Goal: Task Accomplishment & Management: Complete application form

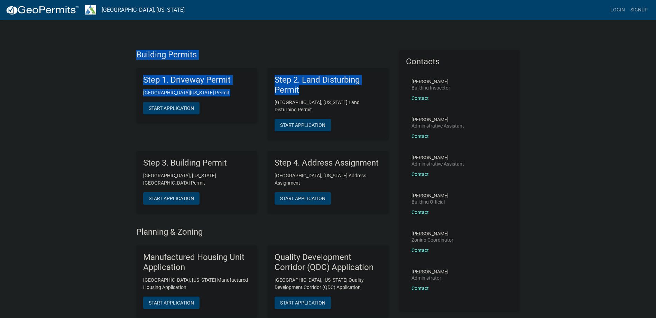
drag, startPoint x: 306, startPoint y: 92, endPoint x: 113, endPoint y: 47, distance: 197.9
drag, startPoint x: 113, startPoint y: 47, endPoint x: 114, endPoint y: 53, distance: 6.0
drag, startPoint x: 128, startPoint y: 50, endPoint x: 347, endPoint y: 94, distance: 223.3
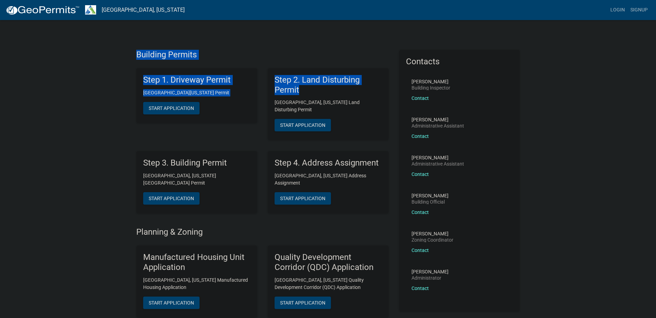
drag, startPoint x: 347, startPoint y: 94, endPoint x: 110, endPoint y: 84, distance: 237.2
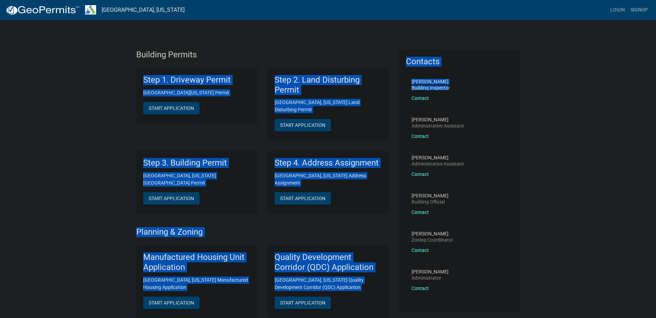
drag, startPoint x: 267, startPoint y: 74, endPoint x: 447, endPoint y: 92, distance: 180.4
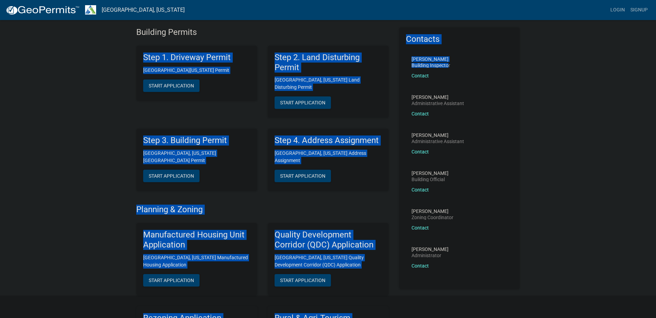
scroll to position [35, 0]
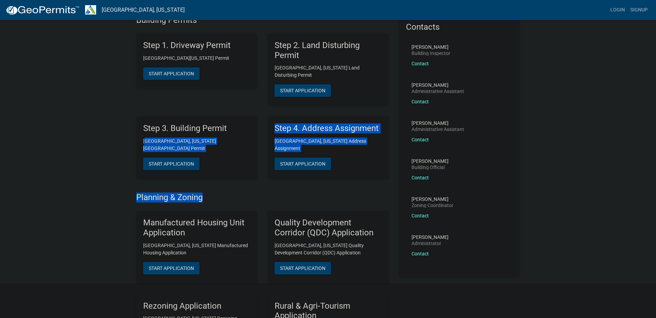
drag, startPoint x: 199, startPoint y: 145, endPoint x: 289, endPoint y: 182, distance: 98.2
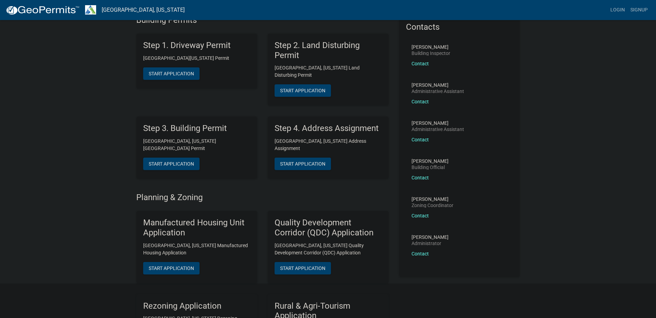
drag, startPoint x: 289, startPoint y: 182, endPoint x: 279, endPoint y: 222, distance: 40.8
click at [279, 222] on h5 "Quality Development Corridor (QDC) Application" at bounding box center [328, 228] width 107 height 20
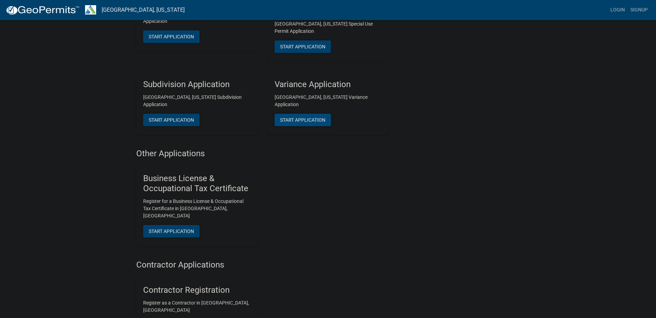
scroll to position [468, 0]
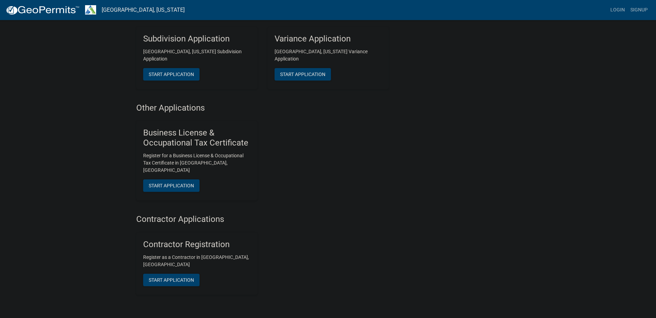
drag, startPoint x: 306, startPoint y: 141, endPoint x: 498, endPoint y: 83, distance: 200.5
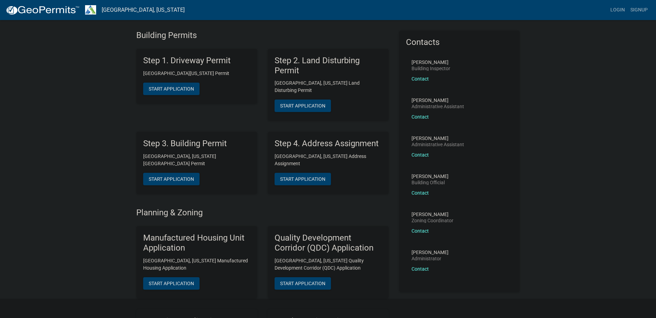
scroll to position [0, 0]
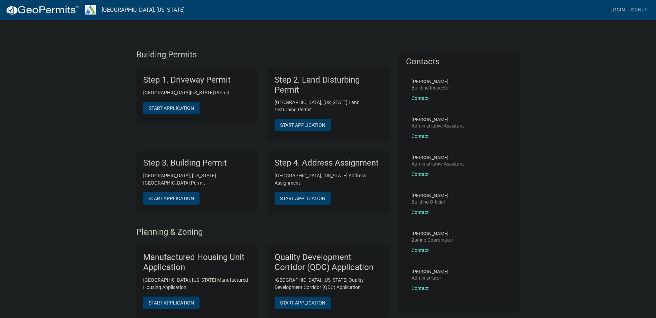
click at [613, 12] on link "Login" at bounding box center [618, 9] width 20 height 13
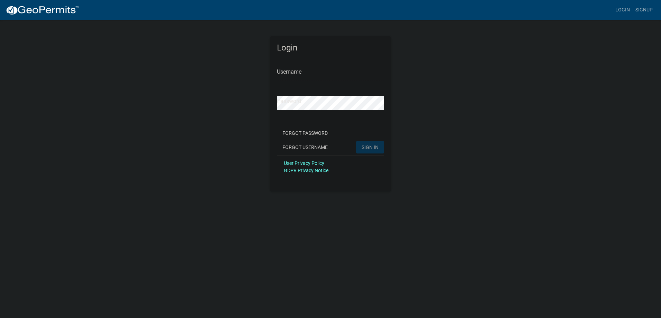
click at [293, 87] on div "Password" at bounding box center [330, 98] width 107 height 24
click at [317, 84] on form "Username Password Forgot Password Forgot Username SIGN IN User Privacy Policy G…" at bounding box center [330, 117] width 107 height 121
click at [317, 79] on input "Username" at bounding box center [330, 74] width 107 height 14
paste input "mtmarkham"
type input "mtmarkham"
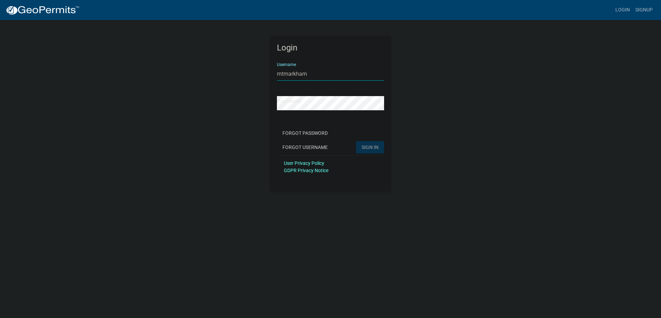
click at [252, 107] on div "Login Username mtmarkham Password Forgot Password Forgot Username SIGN IN User …" at bounding box center [331, 105] width 394 height 172
click at [250, 136] on div "Login Username mtmarkham Password Forgot Password Forgot Username SIGN IN User …" at bounding box center [331, 105] width 394 height 172
click at [373, 147] on span "SIGN IN" at bounding box center [370, 147] width 17 height 6
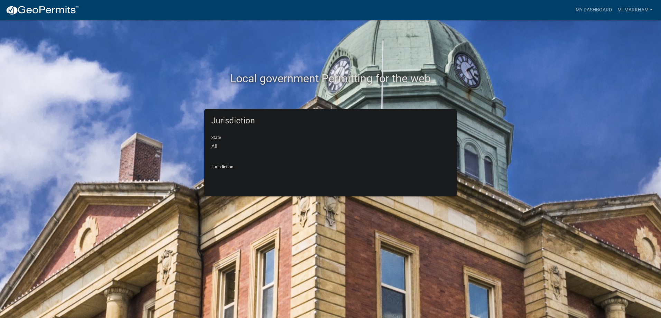
click at [239, 149] on select "All [US_STATE] [US_STATE] [US_STATE] [US_STATE] [US_STATE] [US_STATE] [US_STATE…" at bounding box center [330, 147] width 239 height 14
click at [239, 144] on select "All [US_STATE] [US_STATE] [US_STATE] [US_STATE] [US_STATE] [US_STATE] [US_STATE…" at bounding box center [330, 147] width 239 height 14
select select "[US_STATE]"
click at [211, 140] on select "All [US_STATE] [US_STATE] [US_STATE] [US_STATE] [US_STATE] [US_STATE] [US_STATE…" at bounding box center [330, 147] width 239 height 14
click at [183, 170] on div "Jurisdiction State All [US_STATE] [US_STATE] [US_STATE] [US_STATE] [US_STATE] […" at bounding box center [331, 153] width 394 height 88
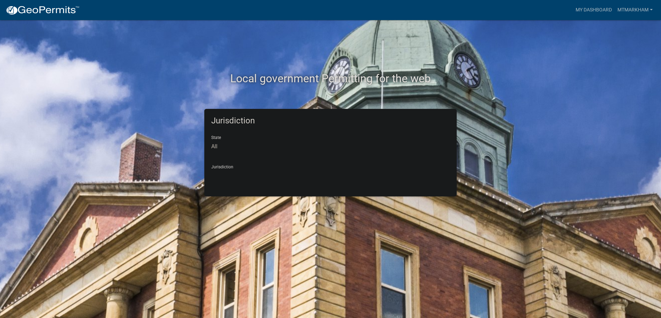
drag, startPoint x: 279, startPoint y: 158, endPoint x: 266, endPoint y: 171, distance: 18.6
click at [279, 158] on form "State All [US_STATE] [US_STATE] [US_STATE] [US_STATE] [US_STATE] [US_STATE] [US…" at bounding box center [330, 156] width 239 height 53
click at [266, 171] on select "City of [GEOGRAPHIC_DATA], [US_STATE] [GEOGRAPHIC_DATA], [US_STATE][PERSON_NAME…" at bounding box center [330, 176] width 239 height 14
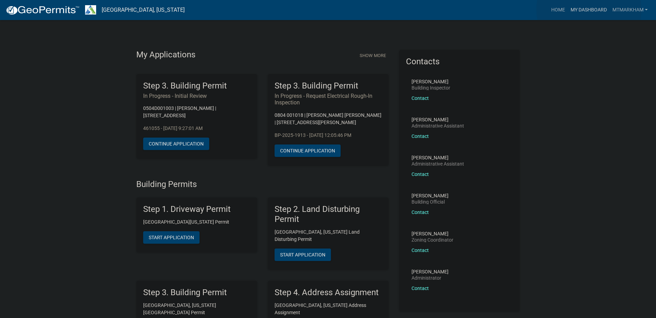
click at [589, 9] on link "My Dashboard" at bounding box center [589, 9] width 42 height 13
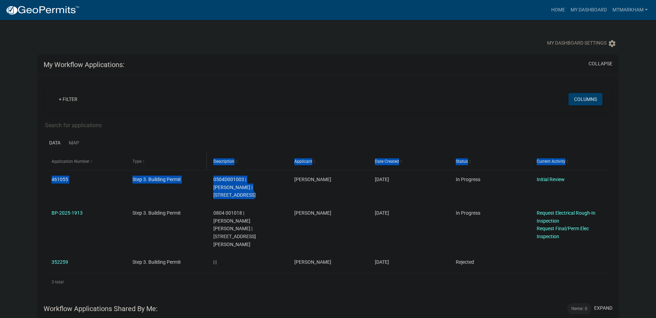
drag, startPoint x: 270, startPoint y: 190, endPoint x: 192, endPoint y: 170, distance: 80.8
click at [192, 170] on div "Application Number Type Description Applicant Date Created Status Current Activ…" at bounding box center [328, 222] width 566 height 138
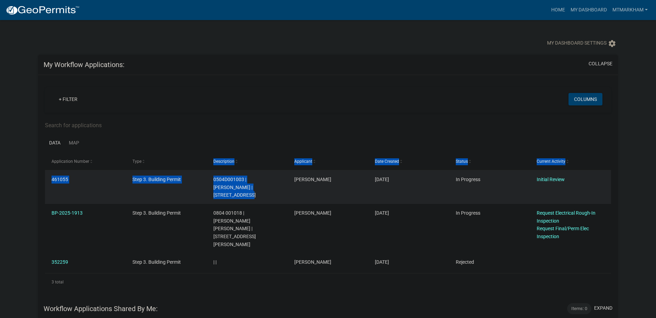
drag, startPoint x: 192, startPoint y: 170, endPoint x: 237, endPoint y: 179, distance: 46.0
click at [237, 179] on span "0504D001003 | [PERSON_NAME] | [STREET_ADDRESS]" at bounding box center [234, 187] width 43 height 21
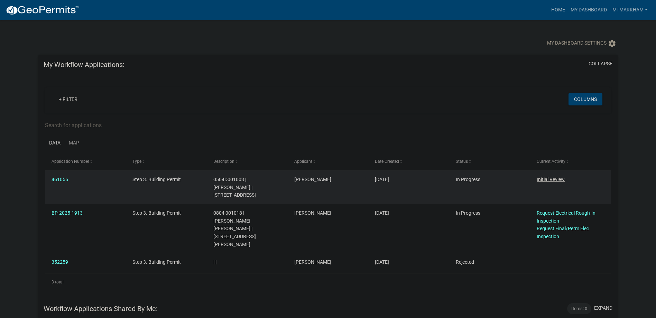
click at [554, 177] on link "Initial Review" at bounding box center [551, 180] width 28 height 6
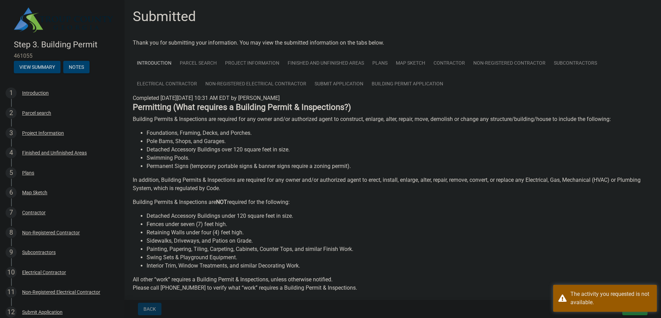
drag, startPoint x: 146, startPoint y: 44, endPoint x: 413, endPoint y: 41, distance: 266.4
click at [413, 41] on div "Thank you for submitting your information. You may view the submitted informati…" at bounding box center [393, 43] width 520 height 8
drag, startPoint x: 413, startPoint y: 41, endPoint x: 434, endPoint y: 41, distance: 21.5
click at [434, 41] on div "Thank you for submitting your information. You may view the submitted informati…" at bounding box center [393, 43] width 520 height 8
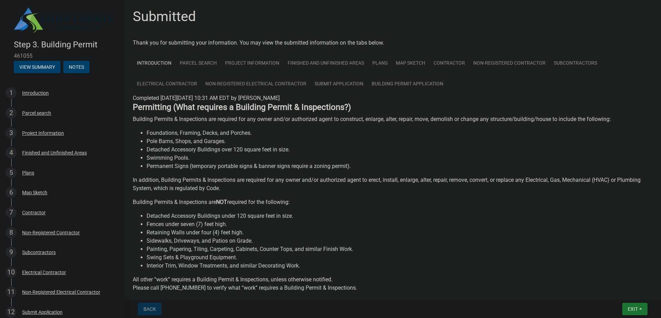
drag, startPoint x: 170, startPoint y: 102, endPoint x: 448, endPoint y: 110, distance: 277.6
click at [448, 110] on h4 "Permitting (What requires a Building Permit & Inspections?)" at bounding box center [393, 107] width 520 height 10
drag, startPoint x: 448, startPoint y: 110, endPoint x: 432, endPoint y: 149, distance: 42.5
click at [432, 149] on li "Detached Accessory Buildings over 120 square feet in size." at bounding box center [400, 150] width 506 height 8
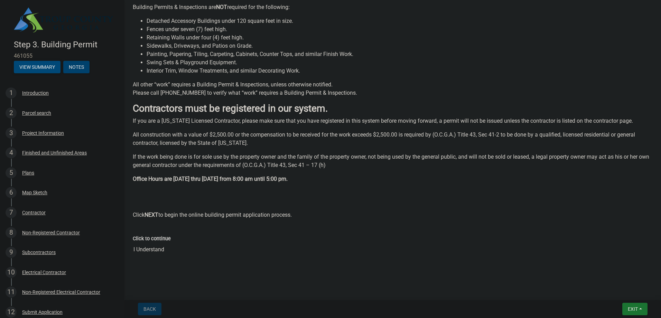
click at [42, 65] on button "View Summary" at bounding box center [37, 67] width 47 height 12
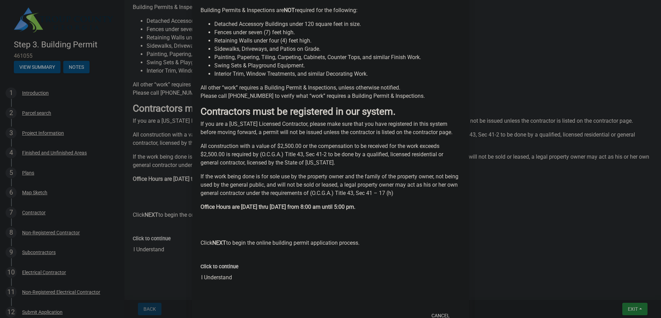
scroll to position [267, 0]
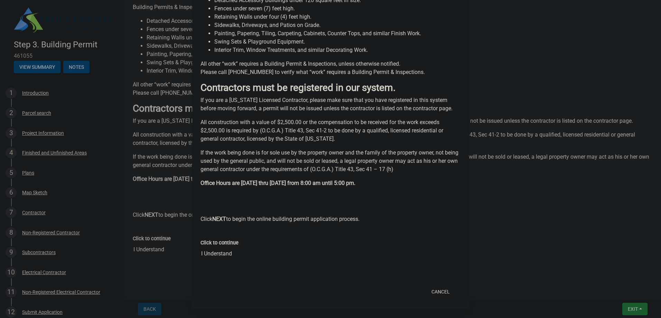
click at [72, 72] on ngb-modal-window "Summary × Printer Friendly Introduction Parcel search Project Information Finis…" at bounding box center [330, 159] width 661 height 318
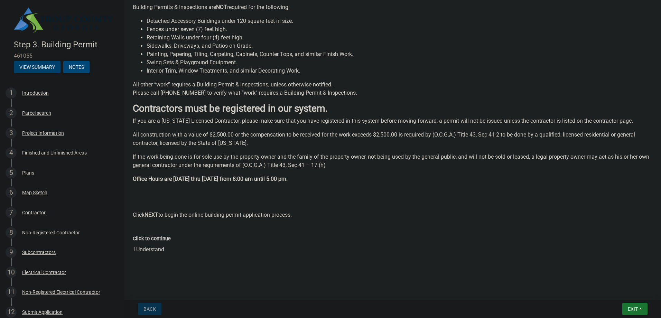
click at [75, 67] on button "Notes" at bounding box center [76, 67] width 26 height 12
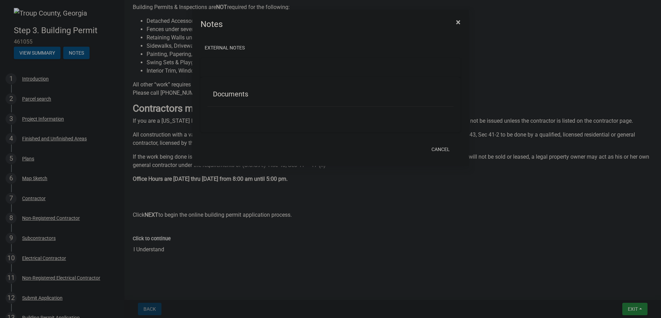
click at [457, 20] on span "×" at bounding box center [458, 22] width 4 height 10
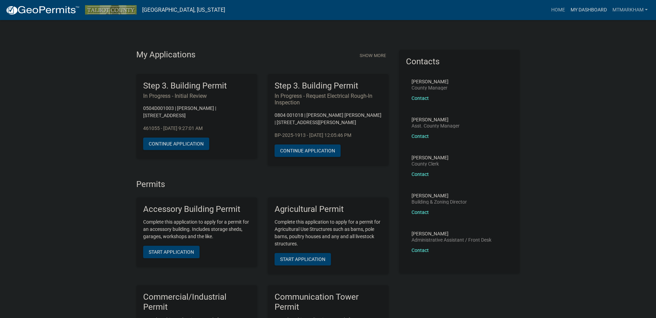
click at [585, 10] on link "My Dashboard" at bounding box center [589, 9] width 42 height 13
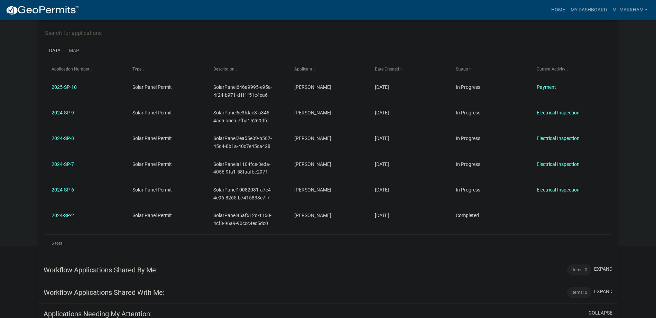
scroll to position [80, 0]
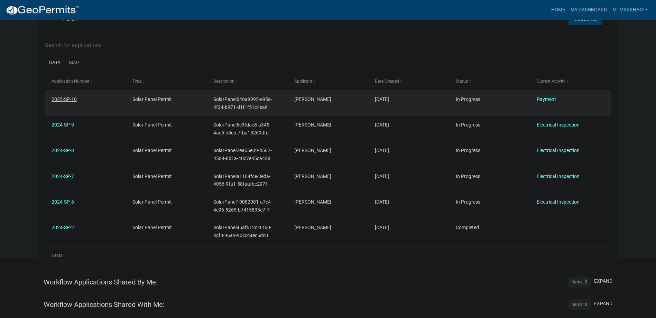
click at [67, 97] on link "2025-SP-10" at bounding box center [64, 100] width 25 height 6
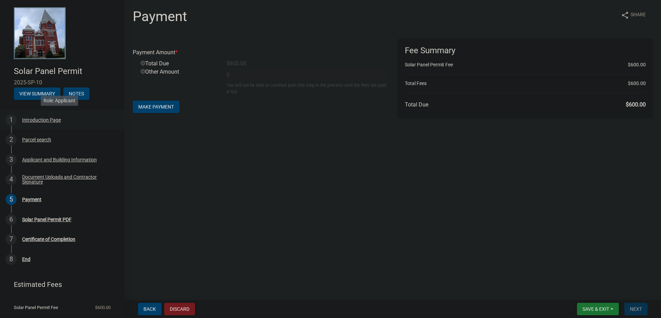
click at [28, 121] on div "Introduction Page" at bounding box center [41, 120] width 39 height 5
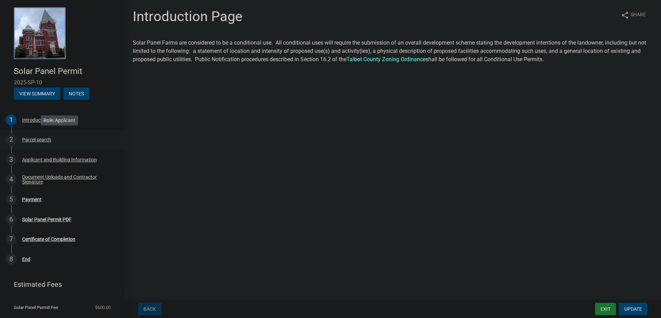
click at [47, 134] on div "2 Parcel search" at bounding box center [60, 139] width 108 height 11
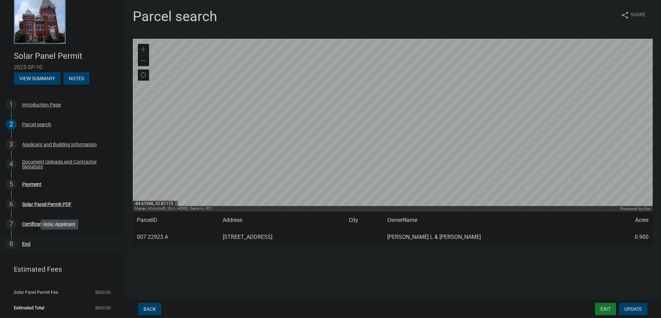
scroll to position [16, 0]
drag, startPoint x: 49, startPoint y: 273, endPoint x: 57, endPoint y: 276, distance: 9.0
click at [57, 276] on header "Estimated Fees" at bounding box center [62, 269] width 125 height 25
click at [80, 296] on li "Solar Panel Permit Fee $600.00" at bounding box center [62, 292] width 125 height 16
click at [151, 308] on span "Back" at bounding box center [150, 310] width 12 height 6
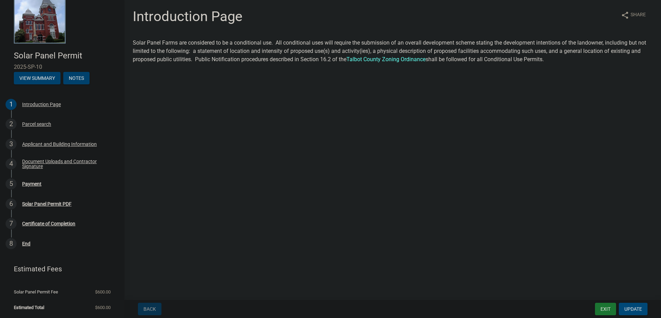
click at [636, 307] on span "Update" at bounding box center [634, 310] width 18 height 6
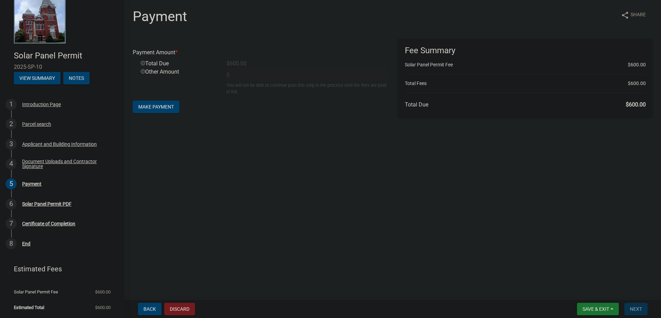
click at [158, 63] on div "Total Due" at bounding box center [179, 64] width 86 height 8
click at [142, 64] on input "radio" at bounding box center [143, 63] width 4 height 4
radio input "true"
type input "600"
click at [159, 109] on span "Make Payment" at bounding box center [156, 107] width 36 height 6
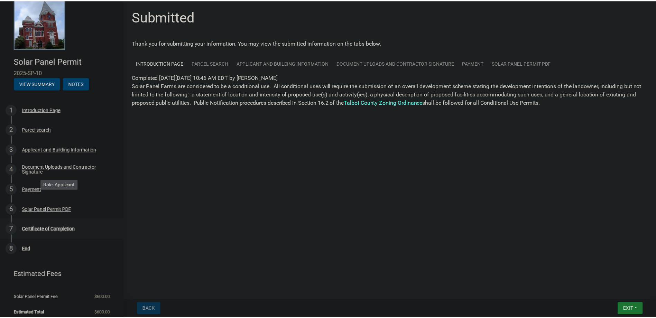
scroll to position [16, 0]
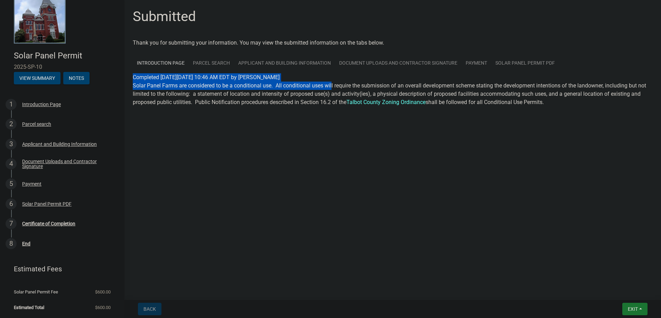
drag, startPoint x: 130, startPoint y: 77, endPoint x: 333, endPoint y: 85, distance: 203.2
click at [333, 85] on div "Submitted Thank you for submitting your information. You may view the submitted…" at bounding box center [393, 67] width 531 height 118
click at [512, 64] on link "Solar Panel Permit PDF" at bounding box center [526, 63] width 68 height 21
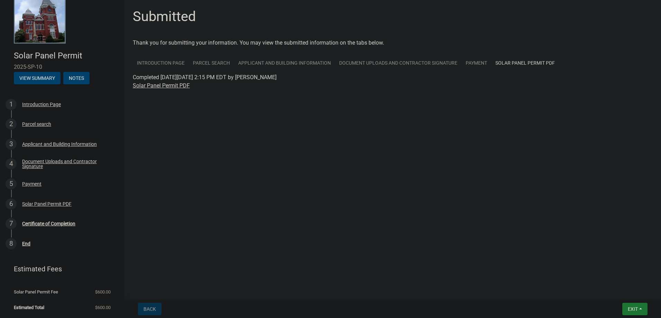
click at [172, 88] on link "Solar Panel Permit PDF" at bounding box center [161, 85] width 57 height 7
click at [624, 308] on button "Exit" at bounding box center [635, 309] width 25 height 12
click at [611, 273] on button "Save" at bounding box center [620, 274] width 55 height 17
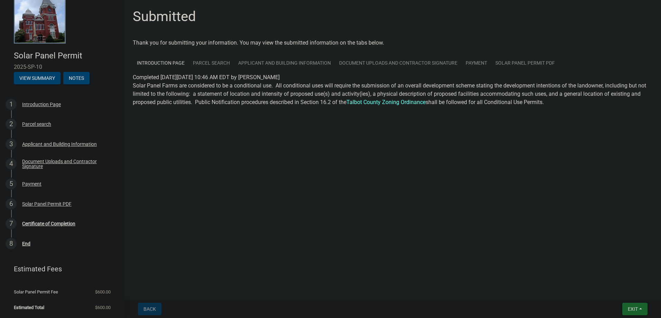
click at [633, 314] on button "Exit" at bounding box center [635, 309] width 25 height 12
click at [615, 289] on button "Save & Exit" at bounding box center [620, 291] width 55 height 17
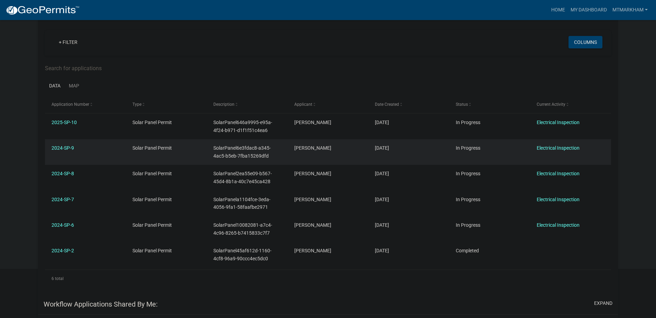
scroll to position [57, 0]
